Goal: Browse casually

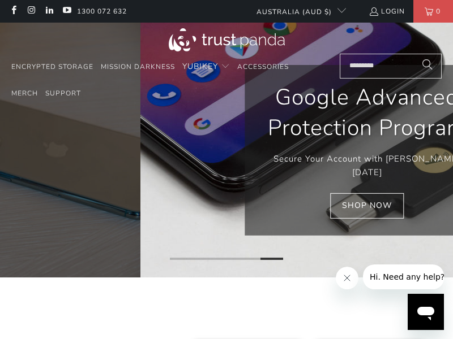
scroll to position [0, 973]
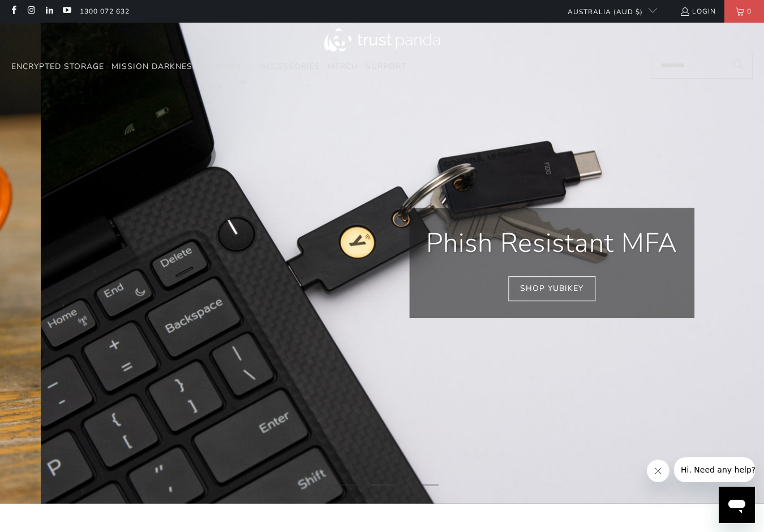
scroll to position [0, 554]
